Goal: Navigation & Orientation: Find specific page/section

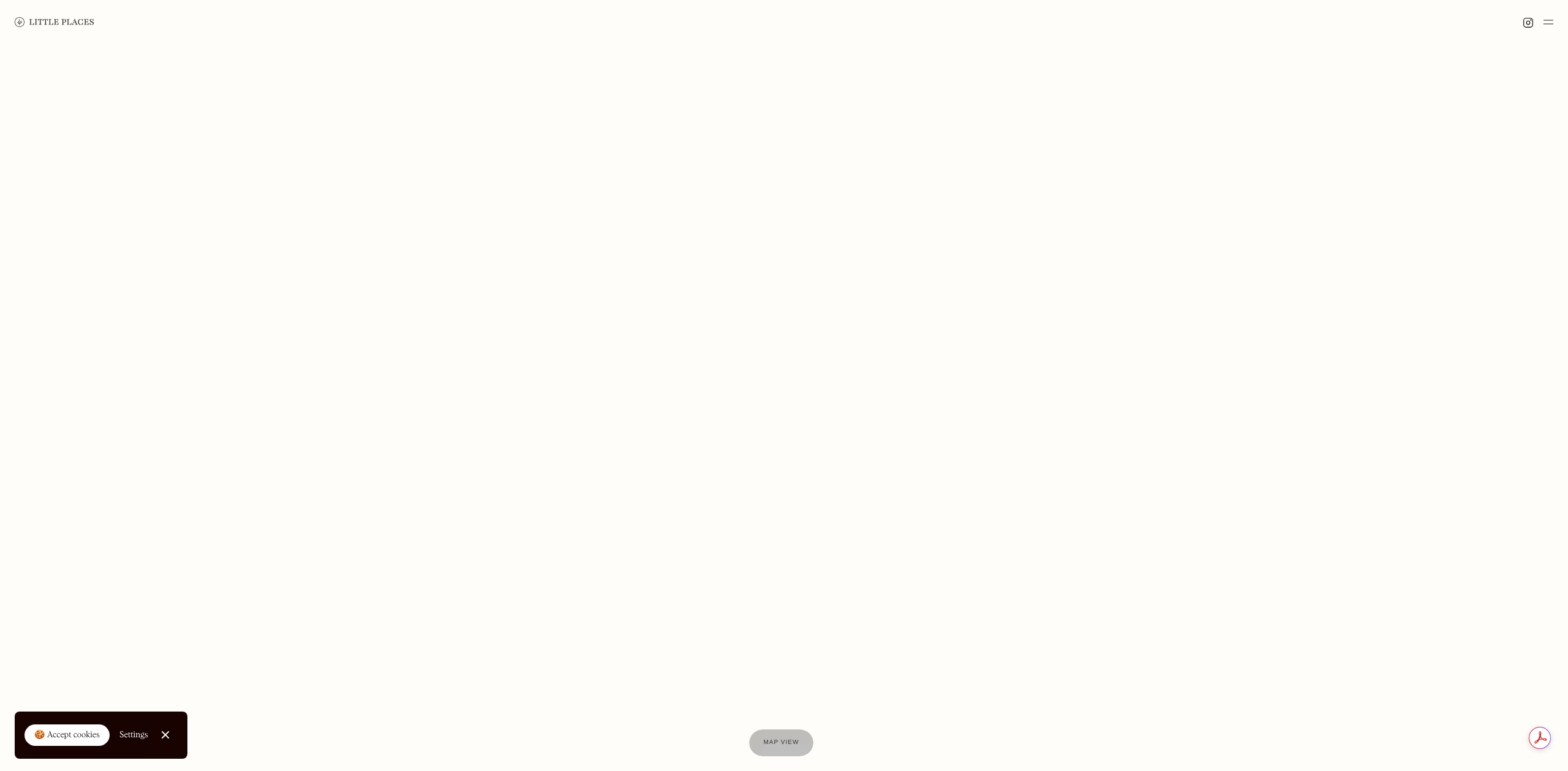
click at [1548, 25] on img at bounding box center [1549, 22] width 10 height 15
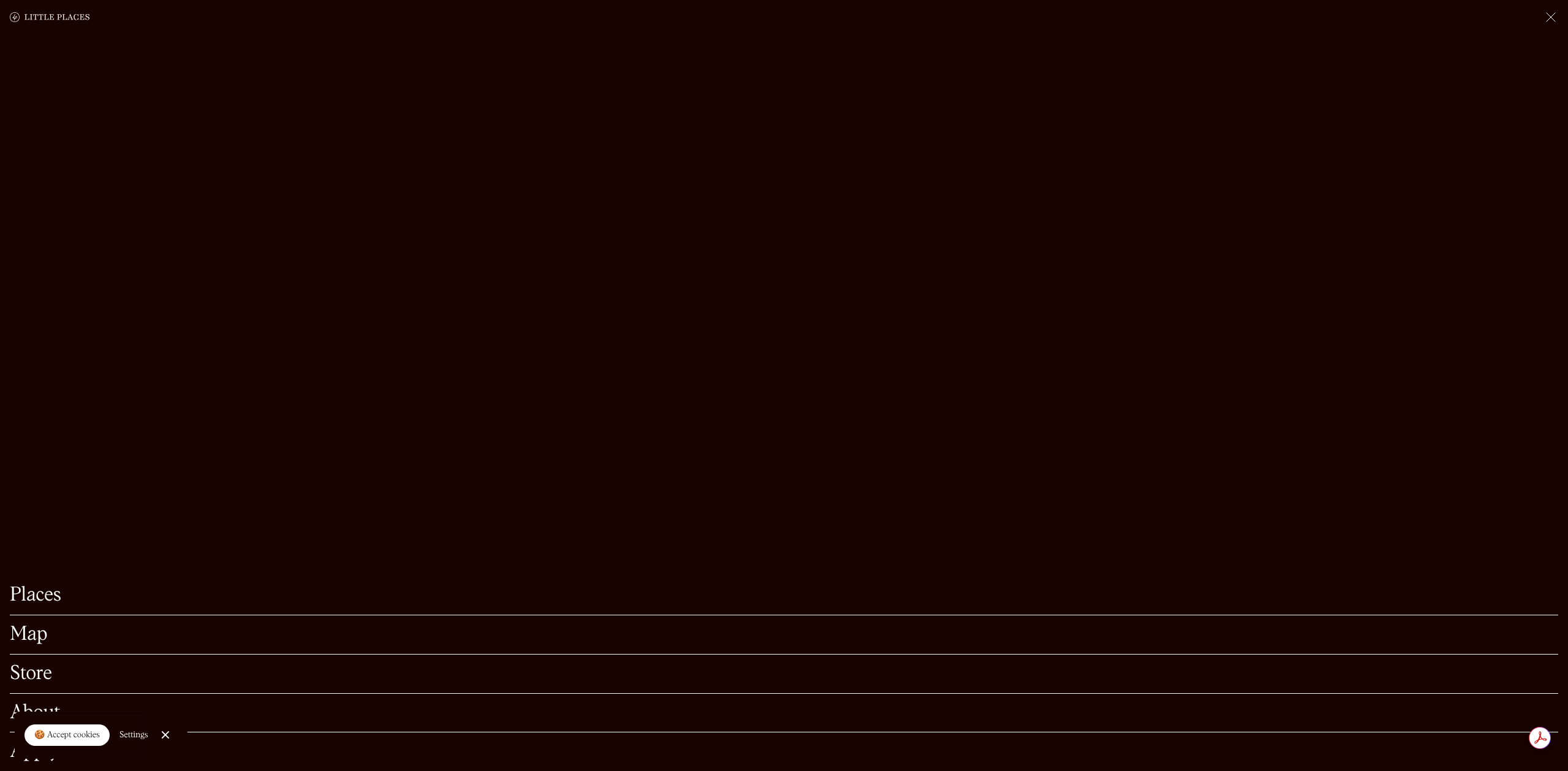
click at [28, 634] on link "Map" at bounding box center [784, 634] width 1549 height 19
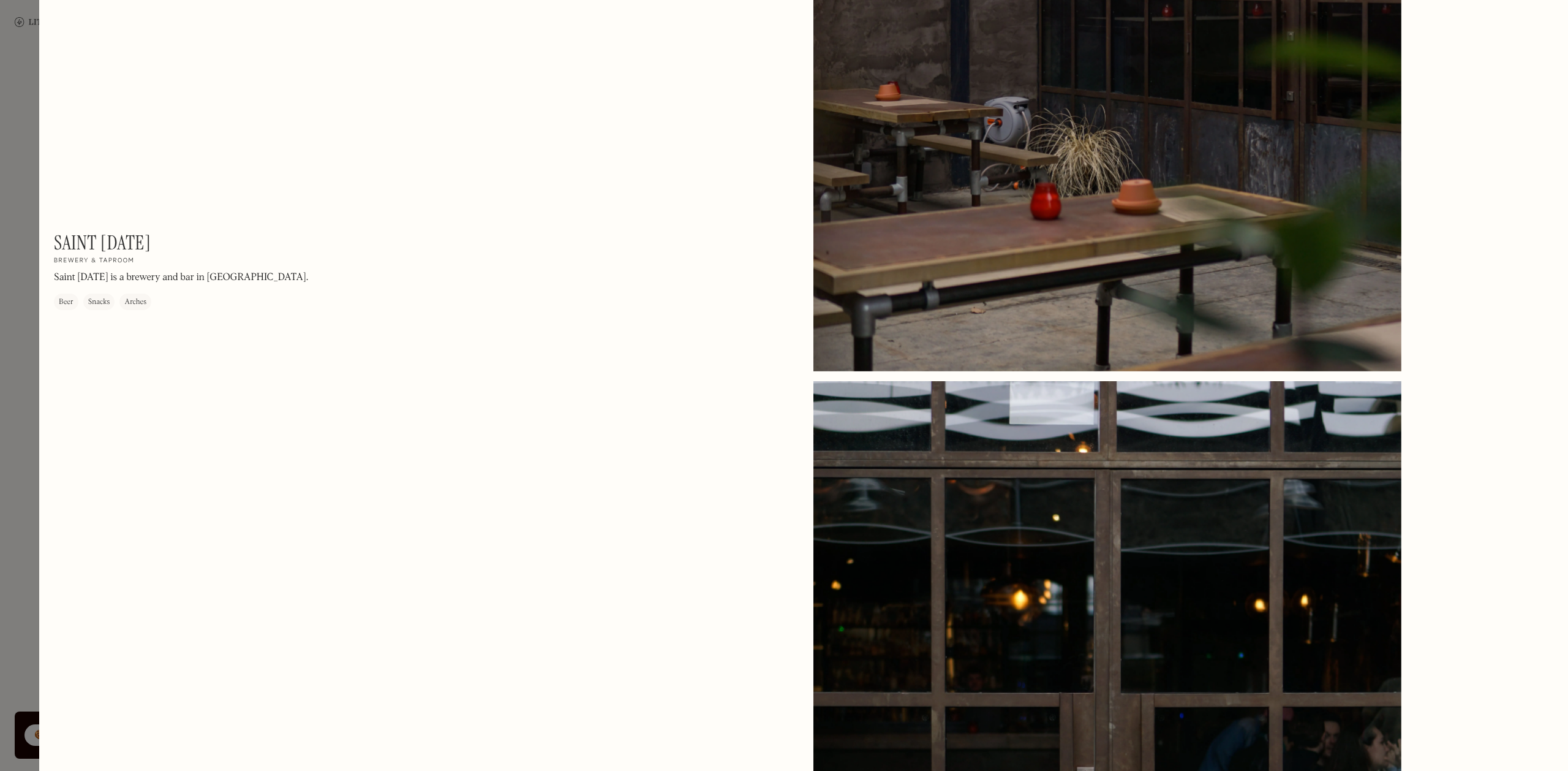
scroll to position [1124, 0]
